Goal: Task Accomplishment & Management: Complete application form

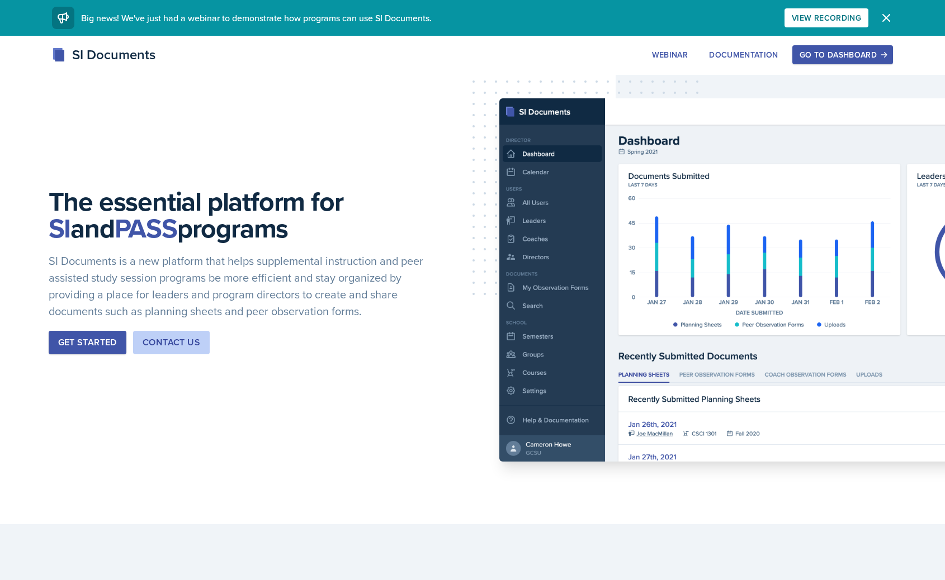
click at [857, 54] on div "Go to Dashboard" at bounding box center [843, 54] width 86 height 9
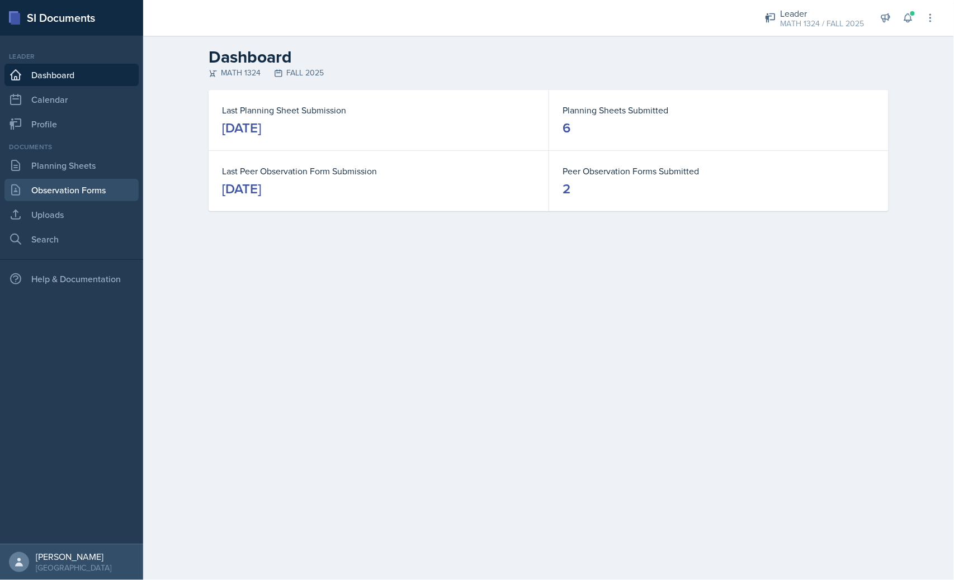
click at [81, 186] on link "Observation Forms" at bounding box center [71, 190] width 134 height 22
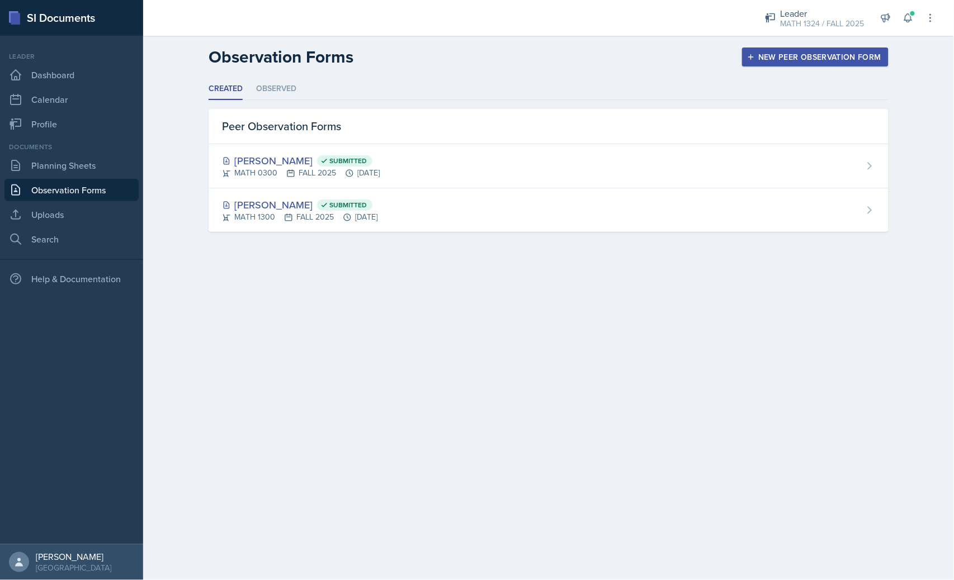
click at [774, 51] on button "New Peer Observation Form" at bounding box center [815, 57] width 146 height 19
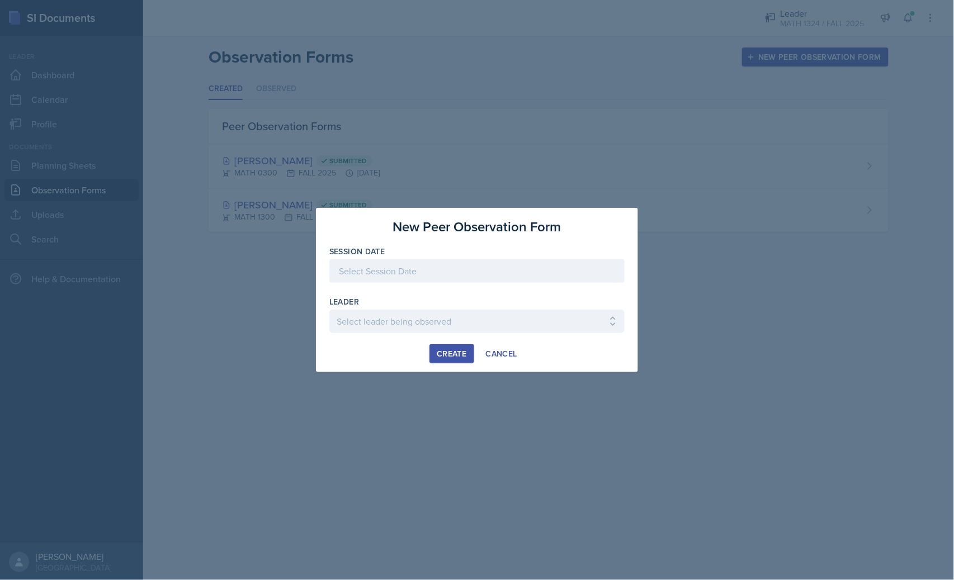
click at [446, 269] on div at bounding box center [476, 270] width 295 height 23
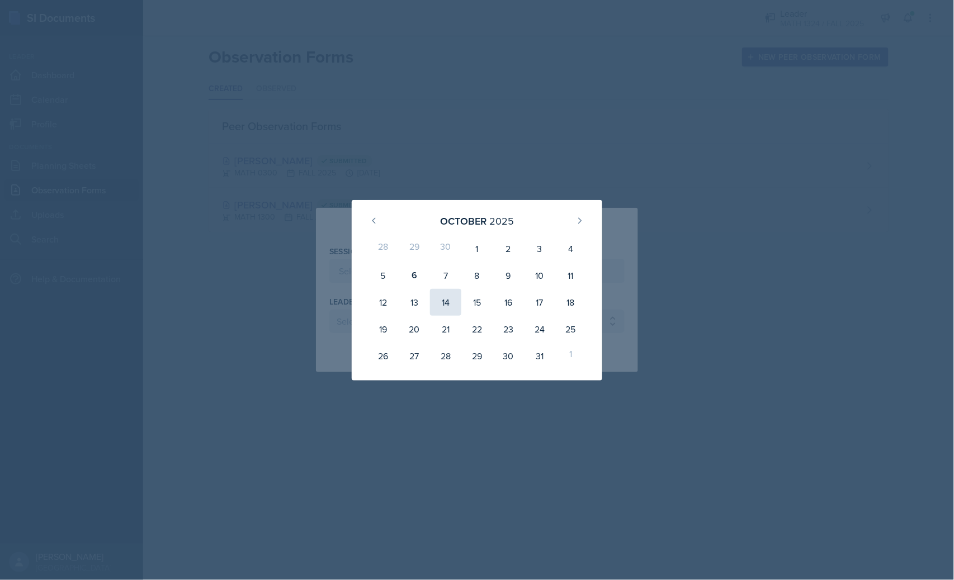
click at [443, 296] on div "14" at bounding box center [445, 302] width 31 height 27
type input "[DATE]"
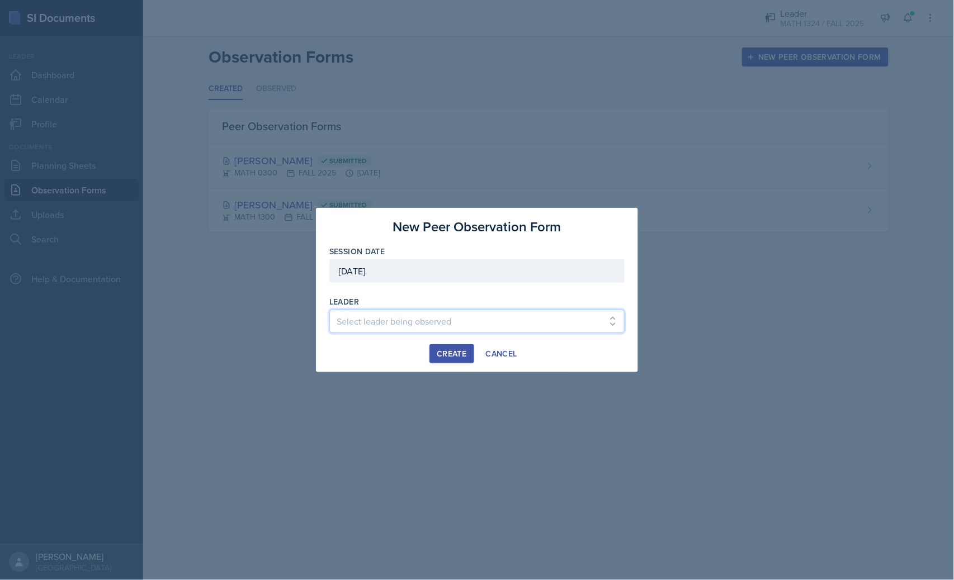
click at [428, 321] on select "Select leader being observed [PERSON_NAME] / BIOL 1301 / COP #5 - Mercury [PERS…" at bounding box center [476, 321] width 295 height 23
select select "7f8b76fe-f8e5-4928-8851-78cfe705f7b1"
click at [329, 310] on select "Select leader being observed [PERSON_NAME] / BIOL 1301 / COP #5 - Mercury [PERS…" at bounding box center [476, 321] width 295 height 23
click at [447, 360] on button "Create" at bounding box center [451, 353] width 44 height 19
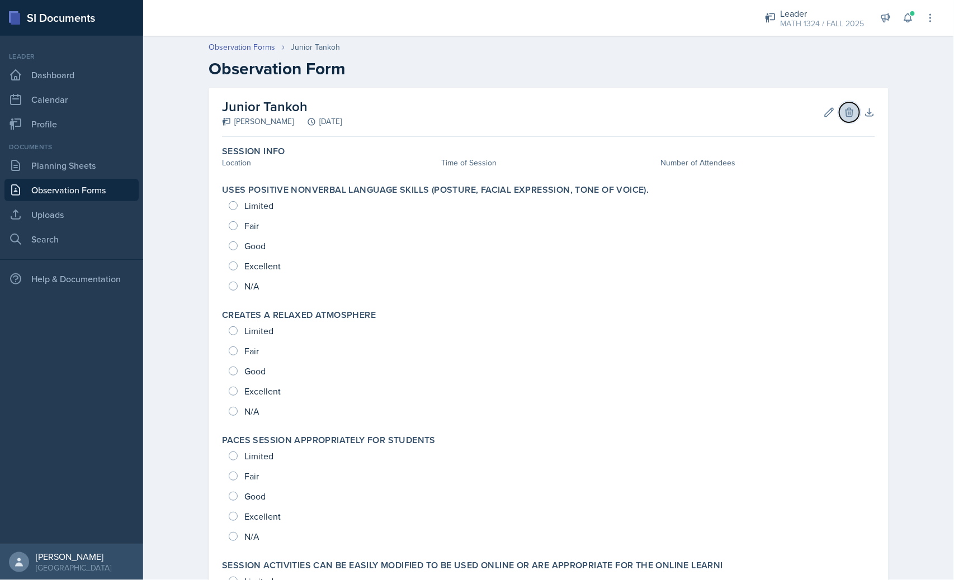
click at [839, 117] on button "Delete" at bounding box center [849, 112] width 20 height 20
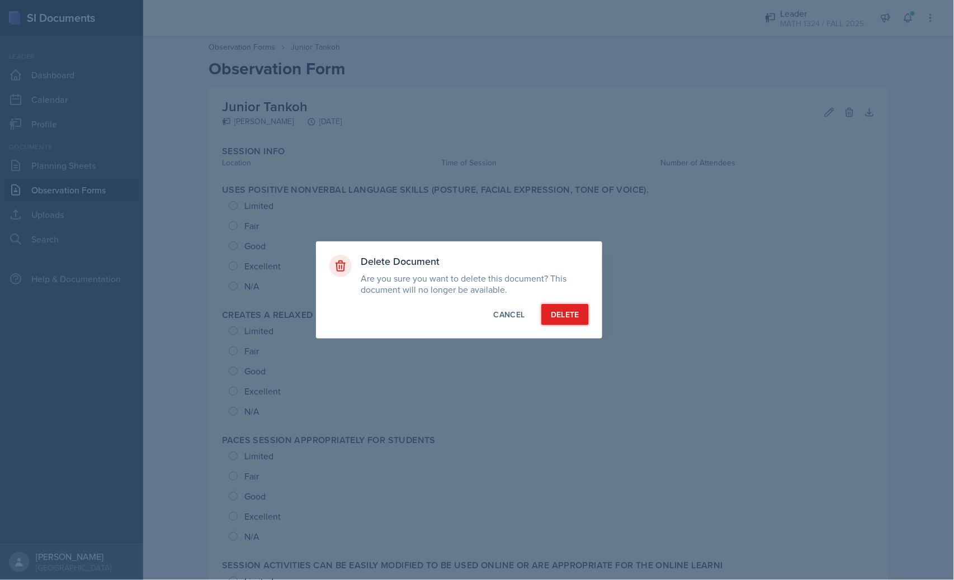
click at [560, 312] on div "Delete" at bounding box center [565, 314] width 29 height 11
